Goal: Navigation & Orientation: Find specific page/section

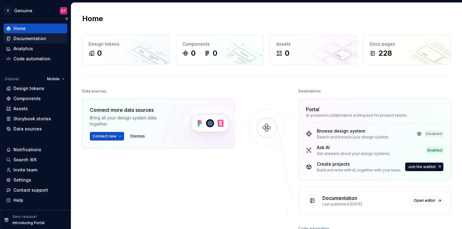
click at [43, 39] on div "Documentation" at bounding box center [29, 38] width 33 height 6
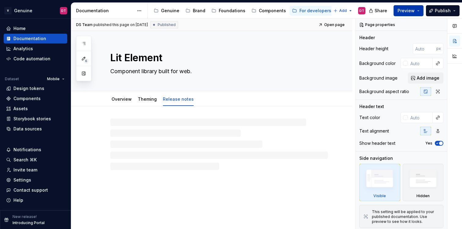
click at [422, 11] on button "Preview" at bounding box center [409, 10] width 30 height 11
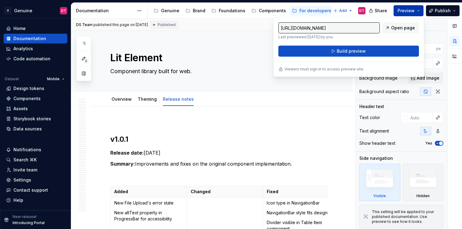
type textarea "*"
click at [403, 28] on span "Open page" at bounding box center [404, 28] width 24 height 6
